Goal: Communication & Community: Answer question/provide support

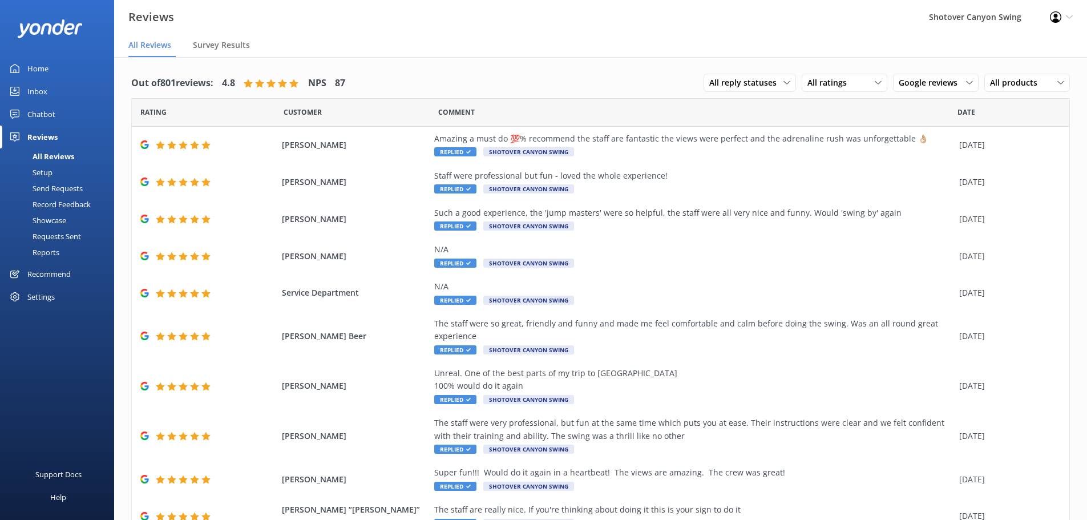
click at [37, 93] on div "Inbox" at bounding box center [37, 91] width 20 height 23
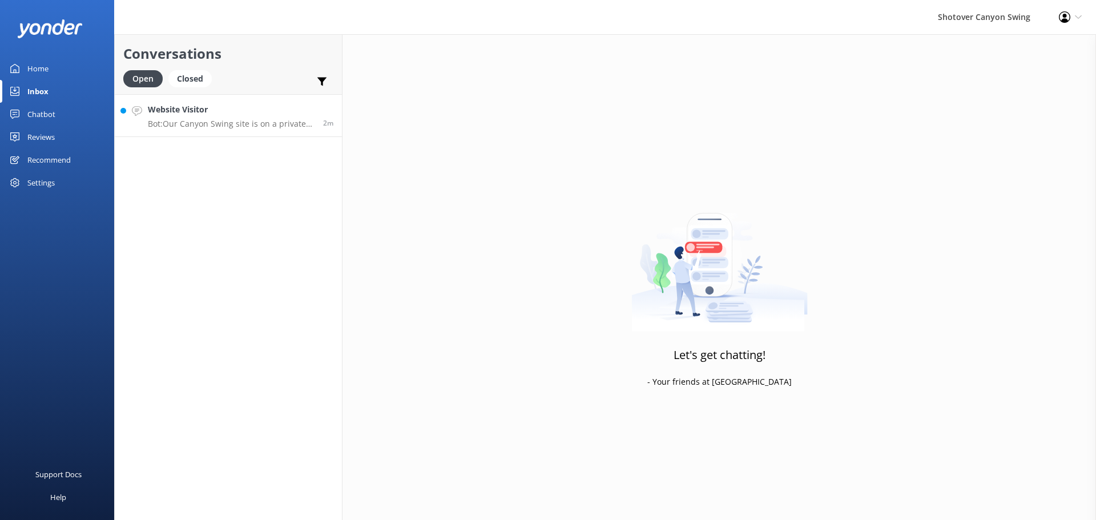
click at [190, 122] on p "Bot: Our Canyon Swing site is on a private one-way access road, so self-drive a…" at bounding box center [231, 124] width 167 height 10
